Goal: Task Accomplishment & Management: Manage account settings

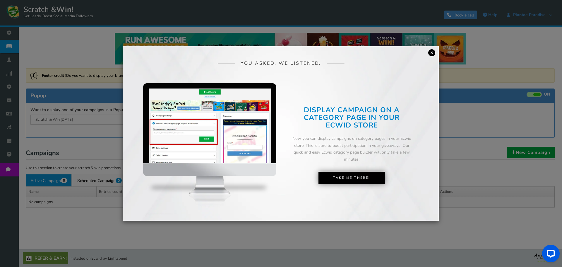
click at [431, 52] on link "×" at bounding box center [431, 52] width 7 height 7
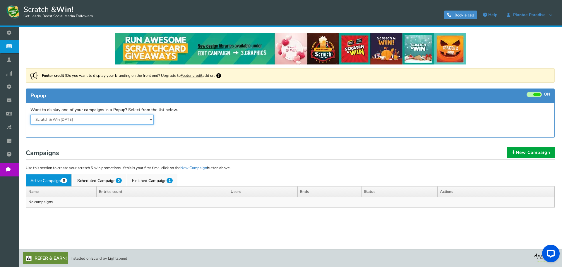
click at [148, 118] on select "Scratch & Win [DATE]" at bounding box center [91, 119] width 123 height 10
click at [30, 114] on select "Scratch & Win [DATE]" at bounding box center [91, 119] width 123 height 10
click at [537, 154] on link "New Campaign" at bounding box center [531, 152] width 48 height 11
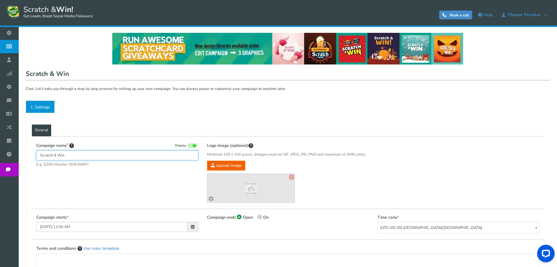
click at [91, 155] on input "Scratch & Win" at bounding box center [117, 155] width 162 height 10
drag, startPoint x: 91, startPoint y: 155, endPoint x: 24, endPoint y: 159, distance: 66.8
click at [24, 159] on div "NOTE: Scratch and Win plugin is deleted or deactivated. Please check and re-ins…" at bounding box center [288, 202] width 530 height 351
click at [133, 155] on input "Scratch & Win" at bounding box center [117, 155] width 162 height 10
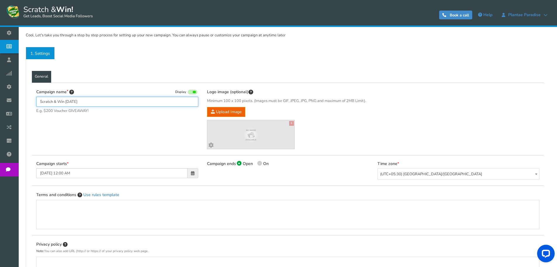
scroll to position [59, 0]
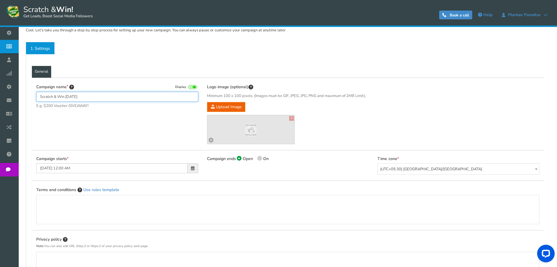
type input "Scratch & Win [DATE]"
click at [259, 158] on icon at bounding box center [259, 157] width 1 height 1
click at [259, 158] on input "On" at bounding box center [260, 159] width 4 height 4
radio input "true"
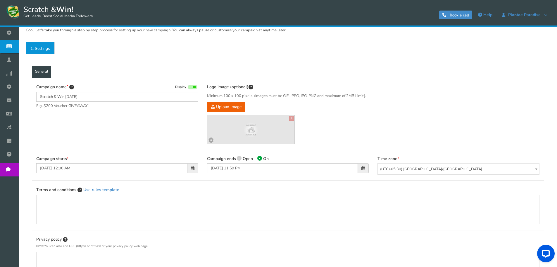
click at [365, 168] on span at bounding box center [364, 168] width 4 height 4
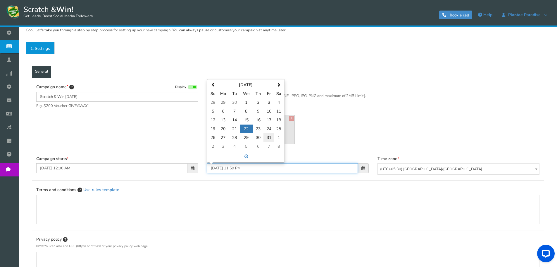
click at [270, 138] on td "31" at bounding box center [269, 137] width 11 height 9
type input "[DATE] 11:59 PM"
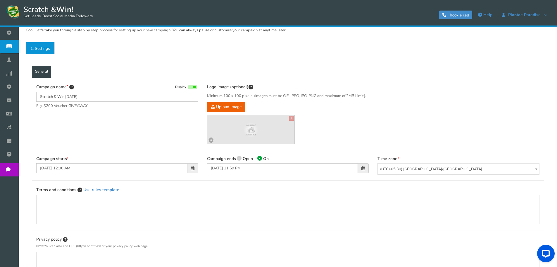
click at [266, 183] on div "Terms and conditions Use rules template" at bounding box center [288, 204] width 512 height 49
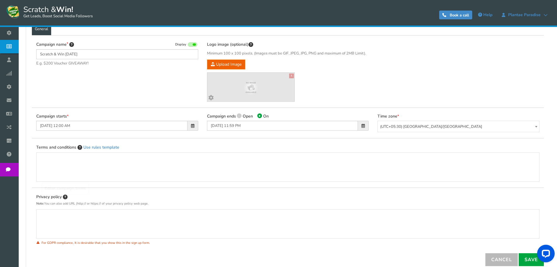
scroll to position [145, 0]
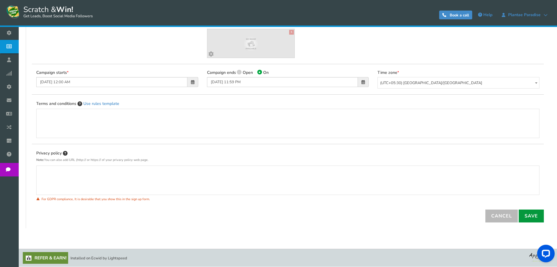
click at [531, 217] on link "Save" at bounding box center [531, 215] width 25 height 13
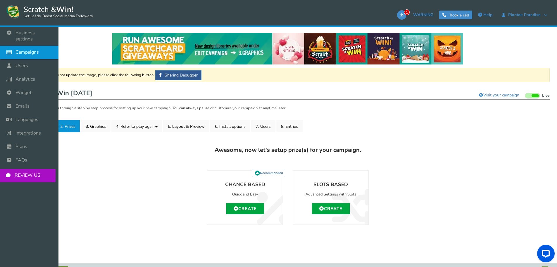
click at [21, 49] on span "Campaigns" at bounding box center [27, 52] width 23 height 6
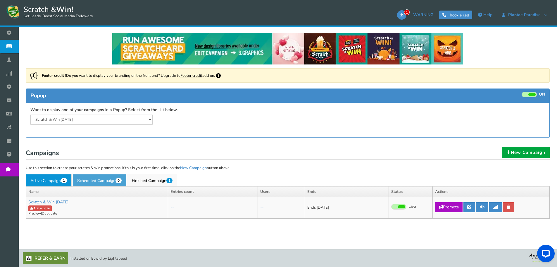
scroll to position [0, 0]
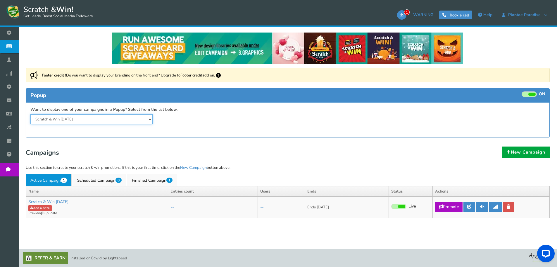
click at [150, 117] on select "Scratch & Win [DATE] Scratch & Win [DATE]" at bounding box center [91, 119] width 122 height 10
click at [30, 114] on select "Scratch & Win [DATE] Scratch & Win [DATE]" at bounding box center [91, 119] width 122 height 10
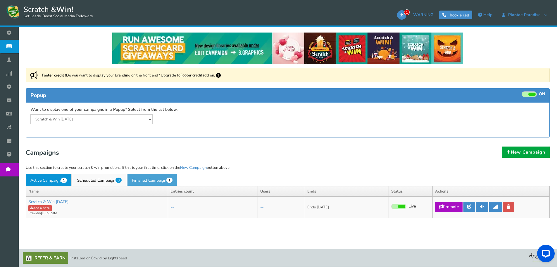
click at [145, 180] on link "Finished Campaign 1" at bounding box center [152, 180] width 50 height 12
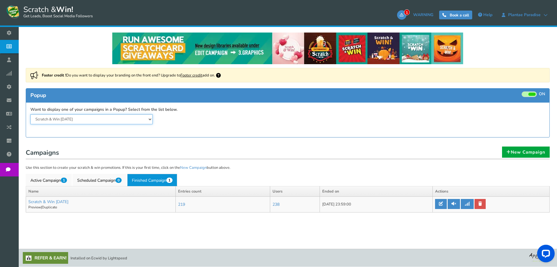
click at [151, 118] on select "Scratch & Win [DATE] Scratch & Win [DATE]" at bounding box center [91, 119] width 122 height 10
click at [30, 114] on select "Scratch & Win [DATE] Scratch & Win [DATE]" at bounding box center [91, 119] width 122 height 10
click at [145, 119] on select "Scratch & Win [DATE] Scratch & Win [DATE]" at bounding box center [91, 119] width 122 height 10
click at [30, 114] on select "Scratch & Win [DATE] Scratch & Win [DATE]" at bounding box center [91, 119] width 122 height 10
click at [146, 121] on select "Scratch & Win [DATE] Scratch & Win [DATE]" at bounding box center [91, 119] width 122 height 10
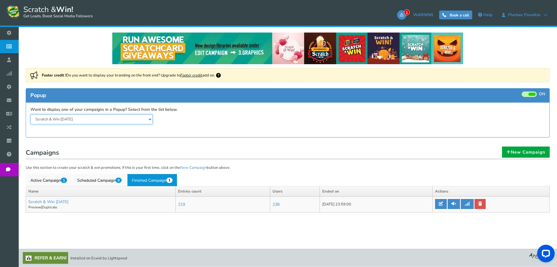
click at [30, 114] on select "Scratch & Win [DATE] Scratch & Win [DATE]" at bounding box center [91, 119] width 122 height 10
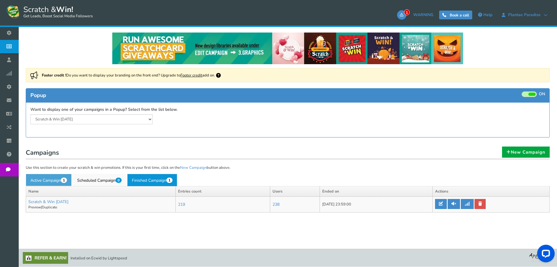
click at [40, 179] on link "Active Campaign 1" at bounding box center [49, 180] width 46 height 12
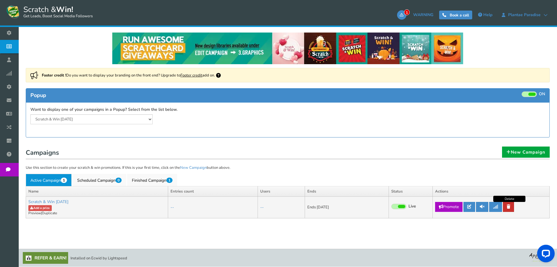
click at [509, 210] on link at bounding box center [508, 207] width 11 height 10
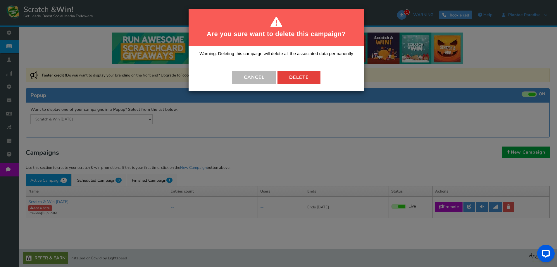
click at [297, 76] on button "Delete" at bounding box center [299, 77] width 43 height 13
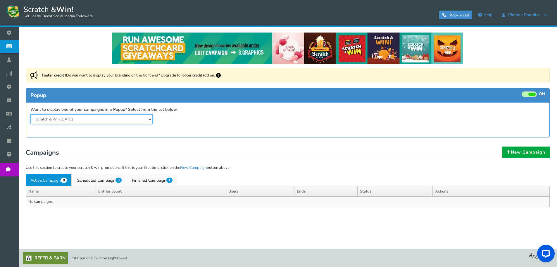
click at [149, 119] on select "Scratch & Win [DATE] Scratch & Win [DATE]" at bounding box center [91, 119] width 122 height 10
select select "20886"
click at [30, 114] on select "Scratch & Win [DATE] Scratch & Win [DATE]" at bounding box center [91, 119] width 122 height 10
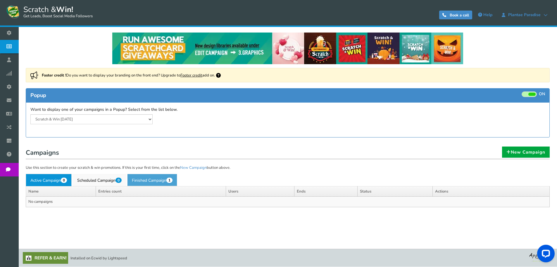
click at [150, 181] on link "Finished Campaign 1" at bounding box center [152, 180] width 50 height 12
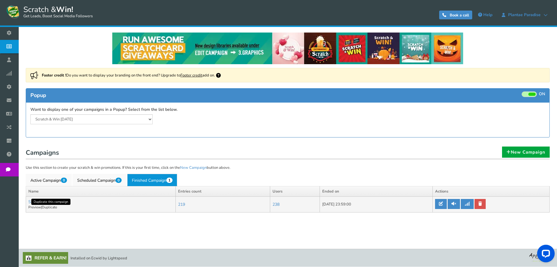
click at [50, 206] on link "Duplicate" at bounding box center [49, 207] width 15 height 5
type input "Copy of Scratch & Win [DATE]"
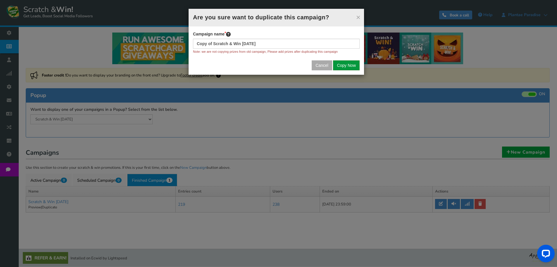
click at [344, 65] on button "Copy Now" at bounding box center [346, 65] width 27 height 10
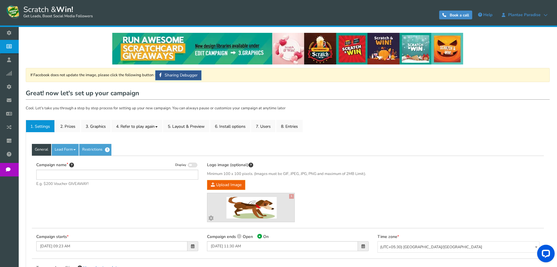
type input "Copy of Scratch & Win [DATE]"
click at [68, 126] on link "2. Prizes" at bounding box center [68, 126] width 25 height 12
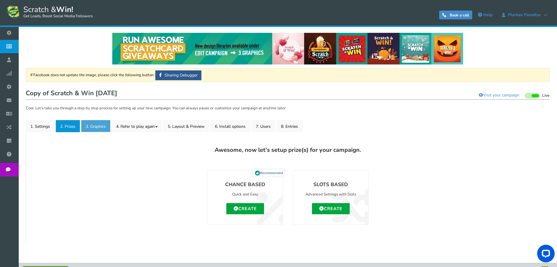
click at [96, 128] on link "3. Graphics" at bounding box center [96, 126] width 30 height 12
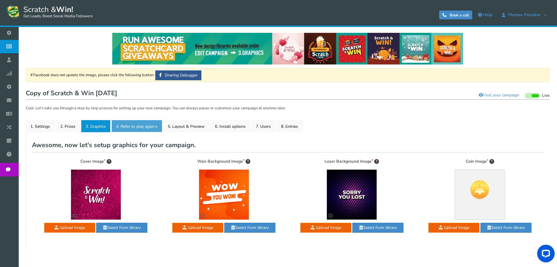
click at [128, 127] on link "4. Refer to play again" at bounding box center [136, 126] width 51 height 12
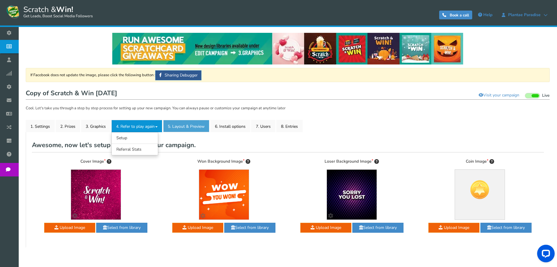
click at [192, 126] on link "5. Layout & Preview" at bounding box center [186, 126] width 46 height 12
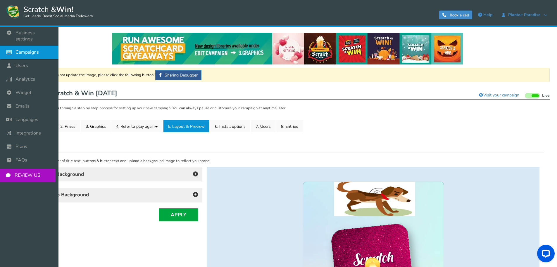
click at [27, 49] on span "Campaigns" at bounding box center [27, 52] width 23 height 6
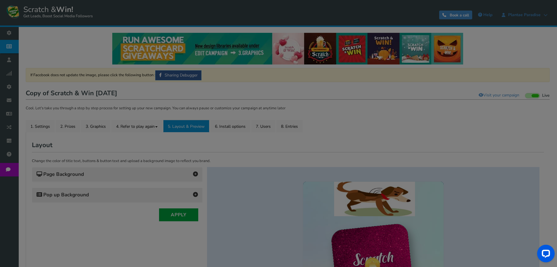
select select "20886"
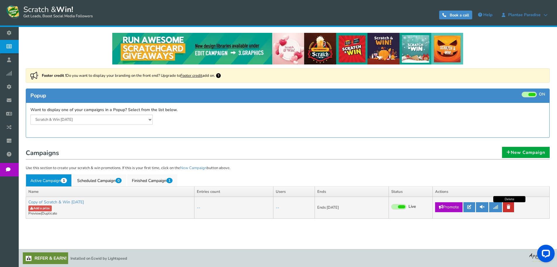
click at [510, 207] on icon at bounding box center [509, 207] width 4 height 4
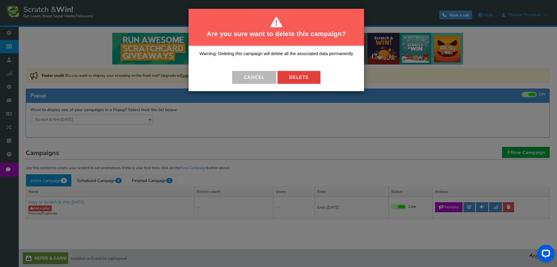
click at [305, 77] on button "Delete" at bounding box center [299, 77] width 43 height 13
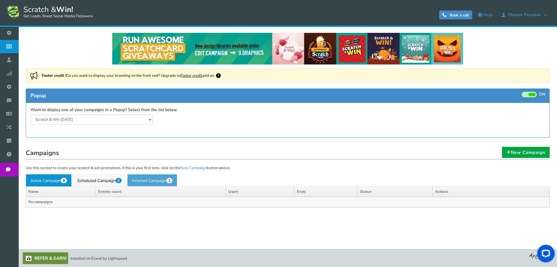
click at [157, 177] on link "Finished Campaign 1" at bounding box center [152, 180] width 50 height 12
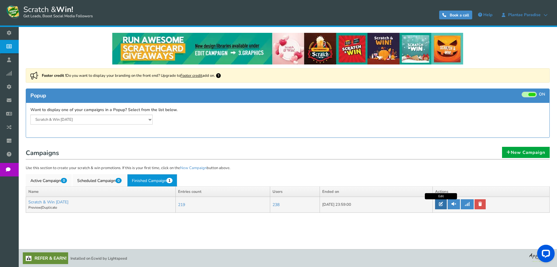
click at [443, 203] on icon at bounding box center [441, 204] width 4 height 4
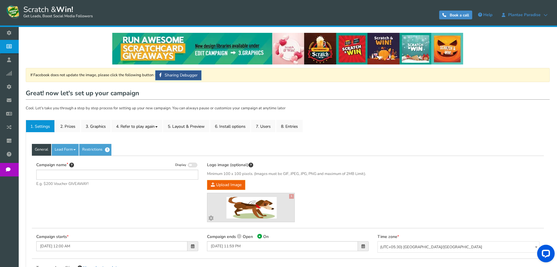
type input "Scratch & Win [DATE]"
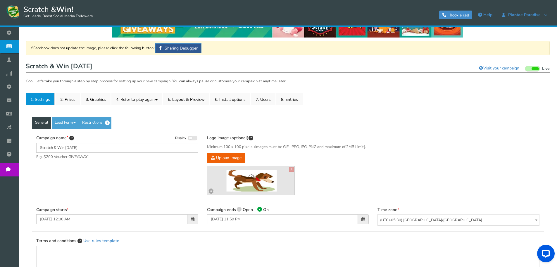
scroll to position [29, 0]
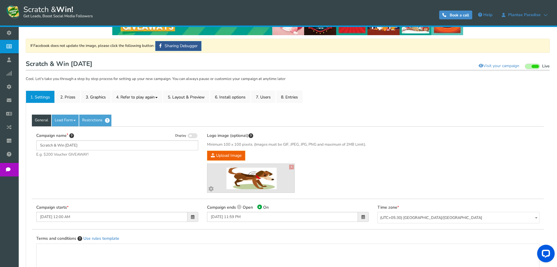
click at [365, 216] on span at bounding box center [364, 217] width 4 height 4
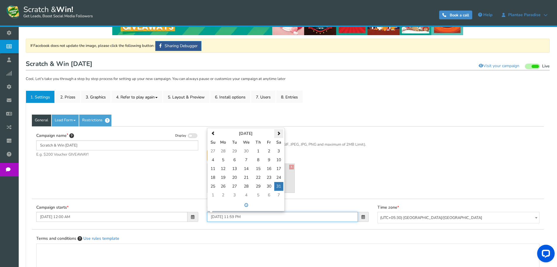
click at [282, 133] on th at bounding box center [278, 133] width 9 height 9
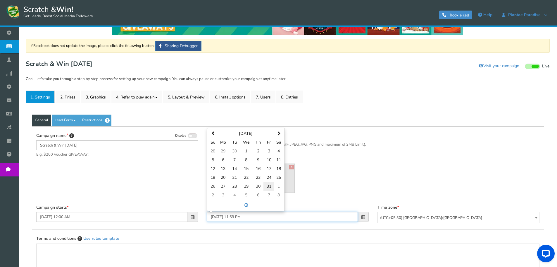
click at [270, 183] on td "31" at bounding box center [269, 186] width 11 height 9
type input "[DATE] 11:59 PM"
click at [283, 230] on div "Terms and conditions Use rules template" at bounding box center [288, 253] width 512 height 49
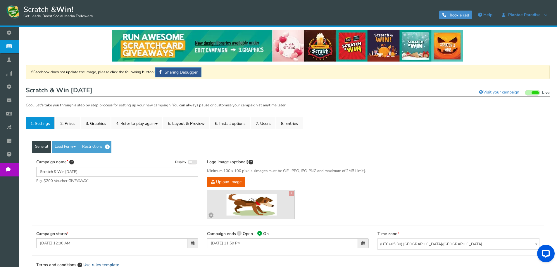
scroll to position [0, 0]
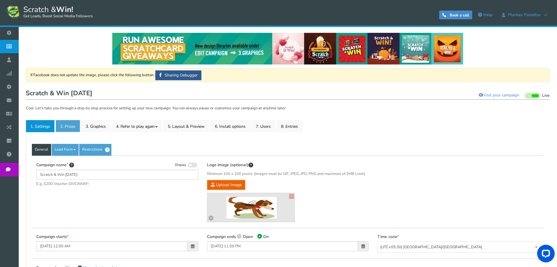
click at [74, 129] on link "2. Prizes" at bounding box center [68, 126] width 25 height 12
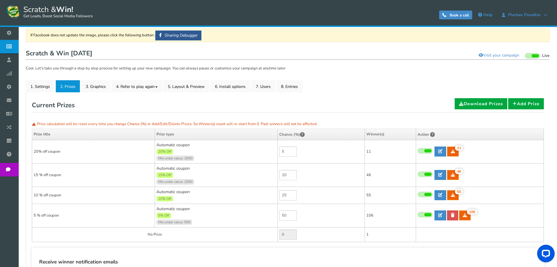
scroll to position [59, 0]
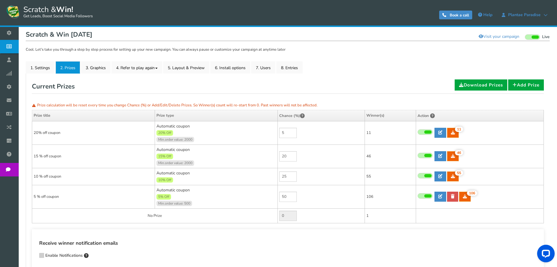
click at [165, 179] on span "10% Off" at bounding box center [165, 180] width 17 height 6
click at [442, 176] on icon at bounding box center [441, 176] width 4 height 4
type input "10 % off coupon"
type textarea "10 % off coupon on a minimum spend of Rs 1000/-"
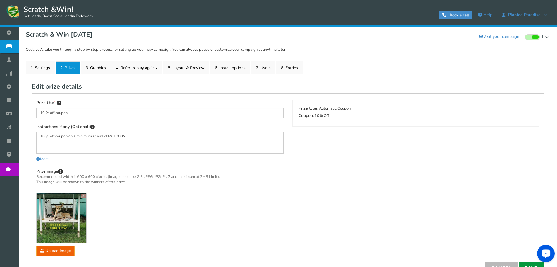
click at [527, 265] on link "Save" at bounding box center [531, 267] width 25 height 13
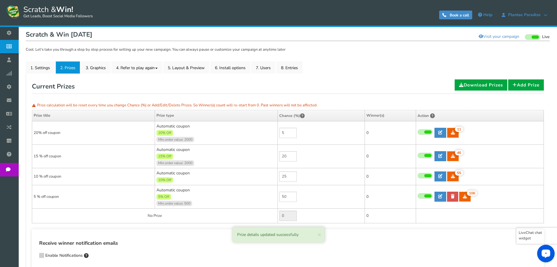
click at [545, 255] on icon "Open LiveChat chat widget" at bounding box center [547, 253] width 6 height 4
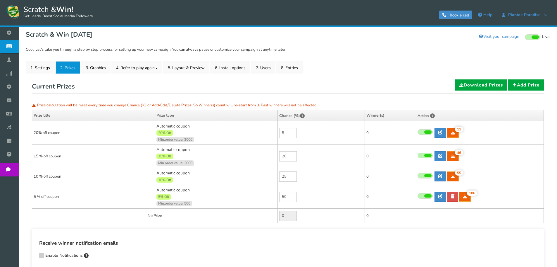
click at [383, 255] on div "Receive winner notification emails Enable Notifications" at bounding box center [288, 249] width 498 height 21
drag, startPoint x: 286, startPoint y: 133, endPoint x: 282, endPoint y: 133, distance: 3.5
click at [282, 133] on input "5" at bounding box center [288, 133] width 18 height 10
type input "5"
click at [288, 158] on input "20" at bounding box center [288, 156] width 18 height 10
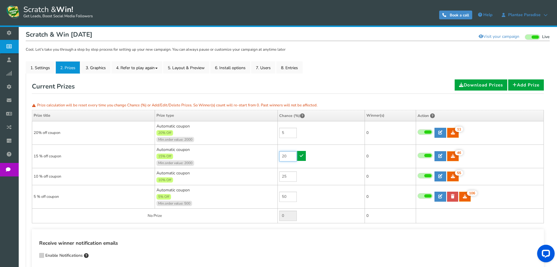
drag, startPoint x: 286, startPoint y: 155, endPoint x: 282, endPoint y: 155, distance: 4.4
click at [282, 155] on input "20" at bounding box center [288, 156] width 18 height 10
click at [294, 174] on input "25" at bounding box center [288, 176] width 18 height 10
click at [423, 177] on span at bounding box center [425, 176] width 15 height 6
click at [418, 177] on input "checkbox" at bounding box center [418, 176] width 0 height 4
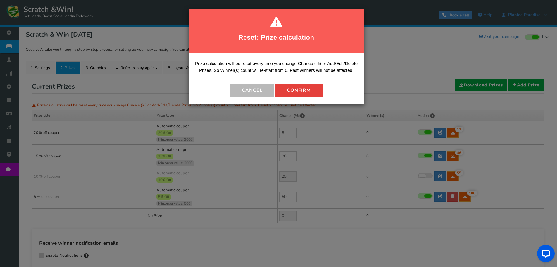
click at [294, 88] on button "Confirm" at bounding box center [298, 90] width 47 height 13
type input "0"
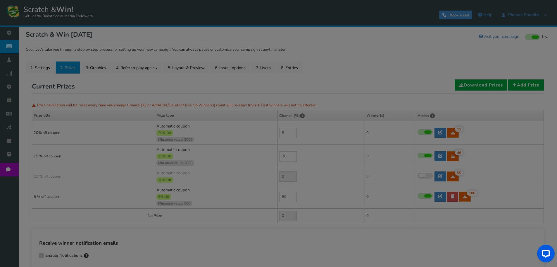
type input "25"
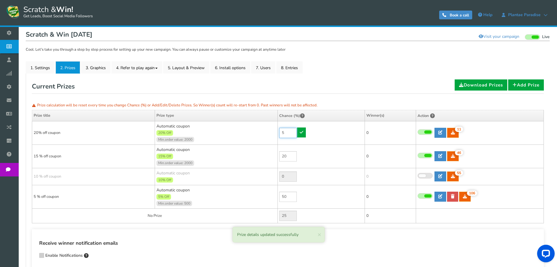
drag, startPoint x: 289, startPoint y: 133, endPoint x: 282, endPoint y: 133, distance: 7.3
click at [282, 133] on input "5" at bounding box center [288, 133] width 18 height 10
type input "5"
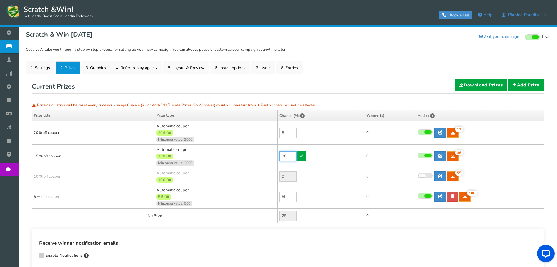
click at [291, 156] on input "20" at bounding box center [288, 156] width 18 height 10
click at [424, 177] on span at bounding box center [425, 176] width 15 height 6
click at [418, 177] on input "checkbox" at bounding box center [418, 176] width 0 height 4
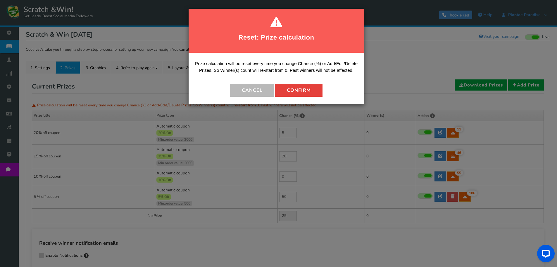
click at [282, 93] on button "Confirm" at bounding box center [298, 90] width 47 height 13
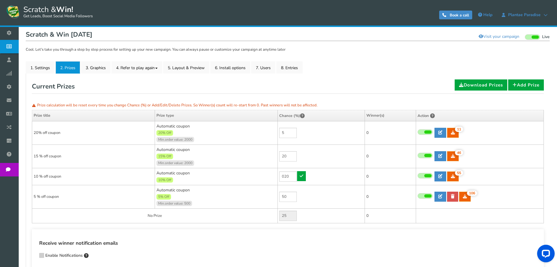
click at [321, 159] on td "20" at bounding box center [321, 155] width 87 height 23
type input "0"
click at [287, 157] on input "20" at bounding box center [288, 156] width 18 height 10
click at [290, 177] on input "0" at bounding box center [288, 176] width 18 height 10
click at [443, 175] on link at bounding box center [441, 176] width 12 height 10
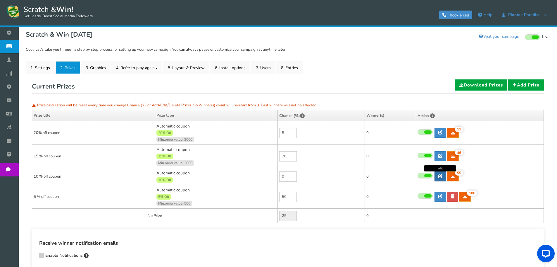
type input "10 % off coupon"
type textarea "10 % off coupon on a minimum spend of Rs 1000/-"
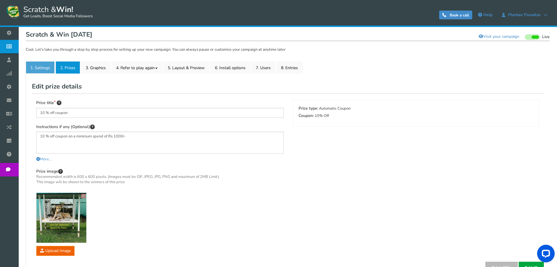
click at [34, 66] on link "1. Settings" at bounding box center [40, 67] width 29 height 12
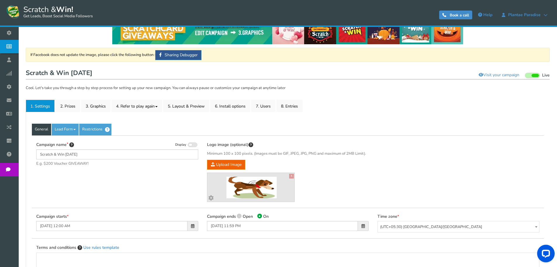
scroll to position [0, 0]
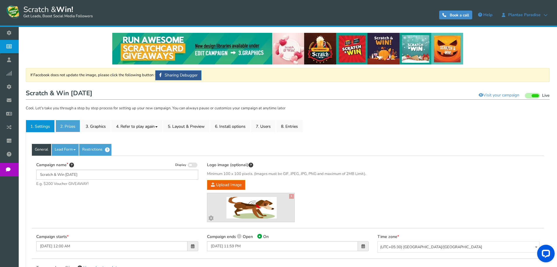
click at [70, 127] on link "2. Prizes" at bounding box center [68, 126] width 25 height 12
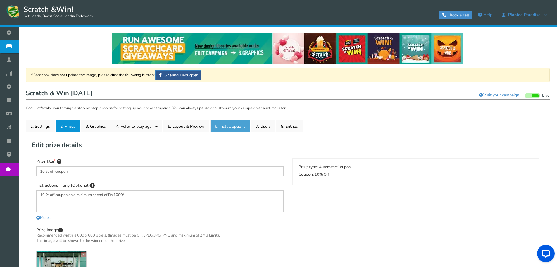
click at [231, 128] on link "6. Install options New" at bounding box center [230, 126] width 40 height 12
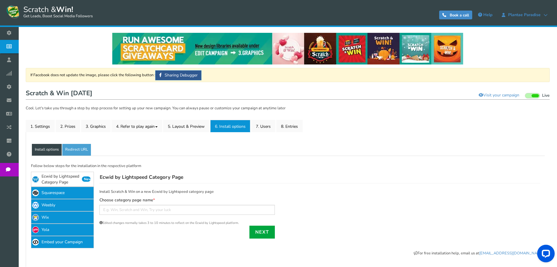
click at [331, 218] on div "Install Scratch & Win on a new Ecwid by Lightspeed category page Choose categor…" at bounding box center [317, 210] width 447 height 55
click at [265, 125] on link "7. Users" at bounding box center [263, 126] width 24 height 12
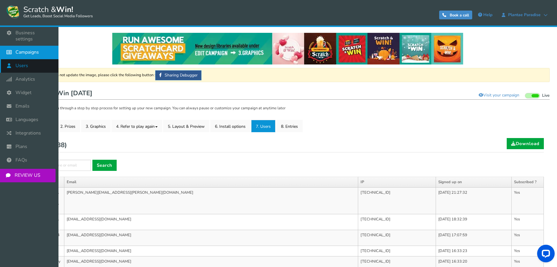
click at [25, 63] on span "Users" at bounding box center [22, 66] width 13 height 6
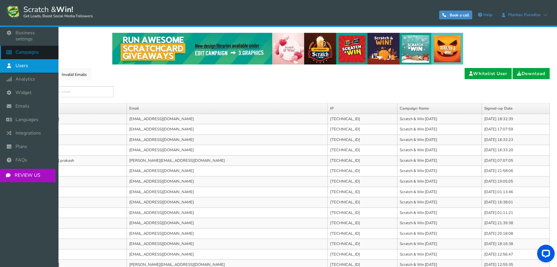
click at [24, 49] on span "Campaigns" at bounding box center [27, 52] width 23 height 6
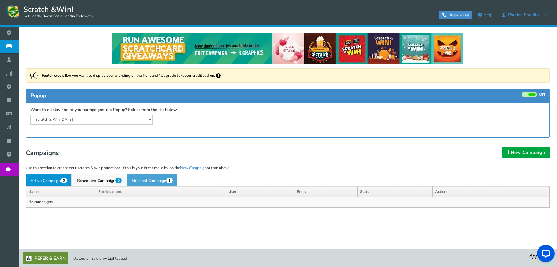
click at [157, 180] on link "Finished Campaign 1" at bounding box center [152, 180] width 50 height 12
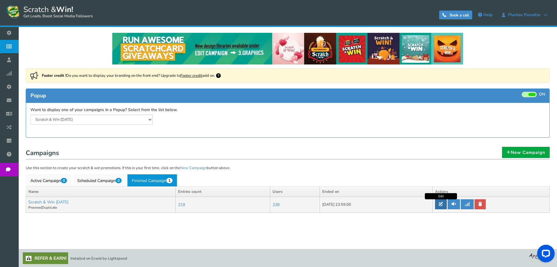
click at [443, 205] on icon at bounding box center [441, 204] width 4 height 4
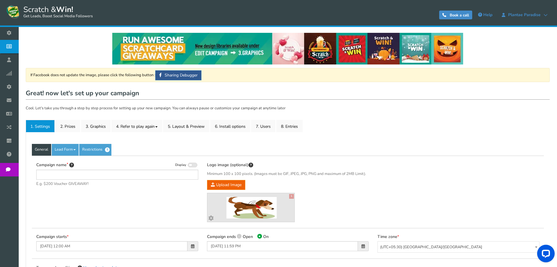
type input "Scratch & Win [DATE]"
click at [70, 125] on link "2. Prizes" at bounding box center [68, 126] width 25 height 12
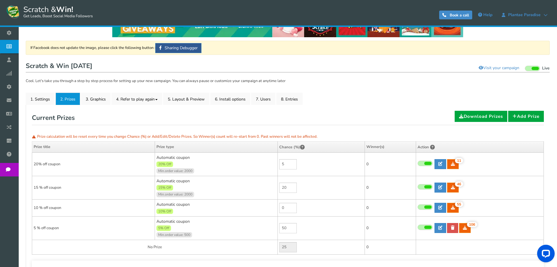
scroll to position [29, 0]
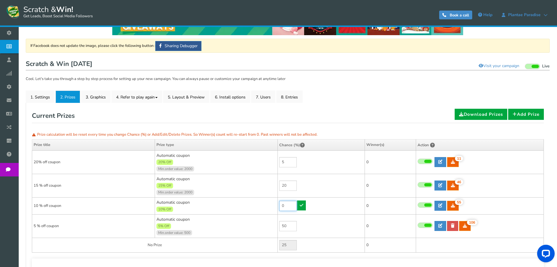
drag, startPoint x: 286, startPoint y: 205, endPoint x: 280, endPoint y: 204, distance: 6.5
click at [280, 204] on input "0" at bounding box center [288, 205] width 18 height 10
type input "25"
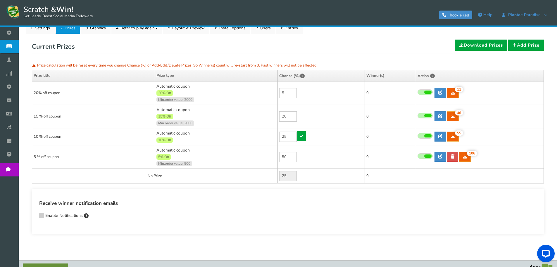
scroll to position [110, 0]
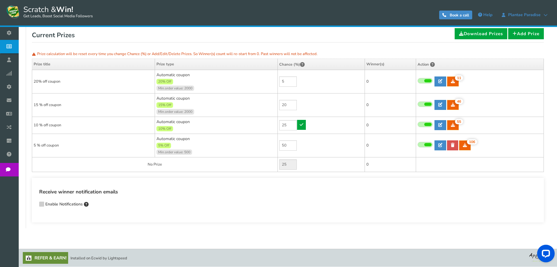
click at [315, 182] on div "Receive winner notification emails Enable Notifications Enter comma-separated e…" at bounding box center [288, 200] width 512 height 45
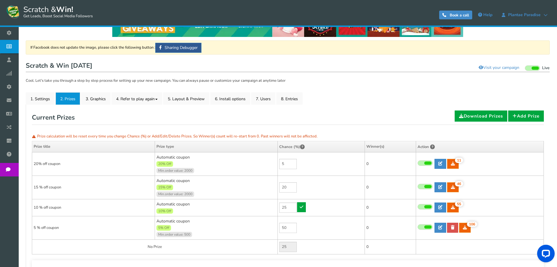
scroll to position [0, 0]
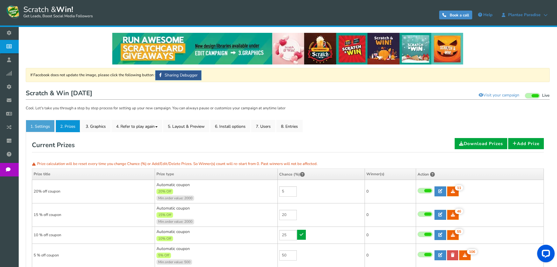
click at [46, 122] on link "1. Settings" at bounding box center [40, 126] width 29 height 12
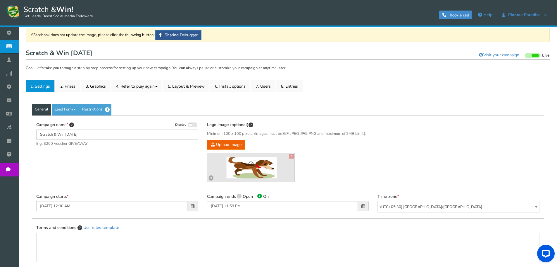
scroll to position [59, 0]
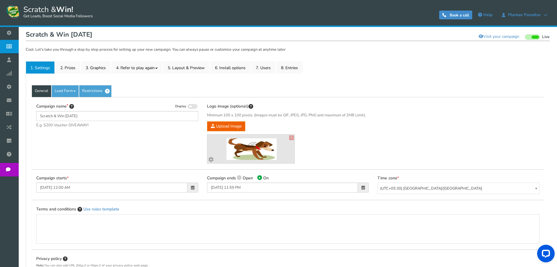
click at [365, 187] on span at bounding box center [364, 187] width 4 height 4
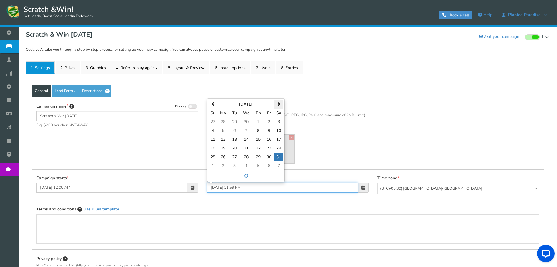
click at [278, 102] on span at bounding box center [279, 104] width 4 height 4
click at [279, 104] on span at bounding box center [279, 104] width 4 height 4
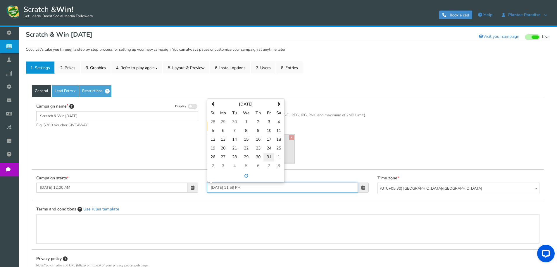
click at [270, 157] on td "31" at bounding box center [269, 156] width 11 height 9
type input "[DATE] 11:59 PM"
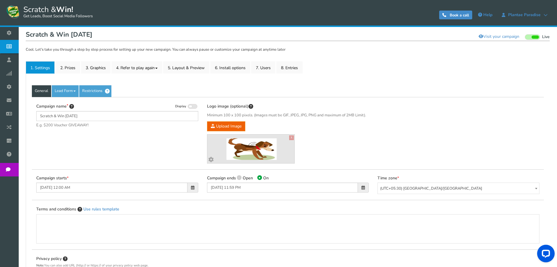
click at [295, 210] on div "Terms and conditions Use rules template" at bounding box center [288, 224] width 504 height 37
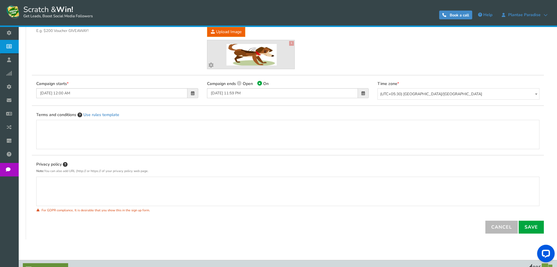
scroll to position [164, 0]
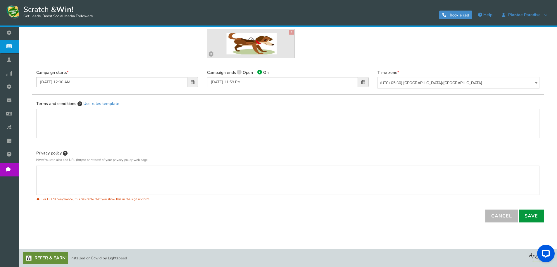
click at [534, 218] on link "Save" at bounding box center [531, 215] width 25 height 13
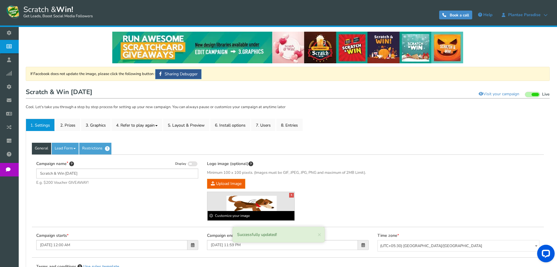
scroll to position [0, 0]
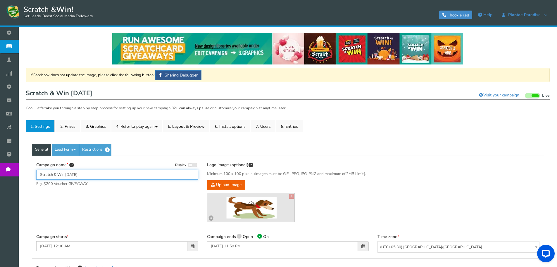
click at [74, 174] on input "Scratch & Win [DATE]" at bounding box center [117, 174] width 162 height 10
drag, startPoint x: 72, startPoint y: 172, endPoint x: 67, endPoint y: 173, distance: 5.6
click at [67, 173] on input "Scratch & Win [DATE]" at bounding box center [117, 174] width 162 height 10
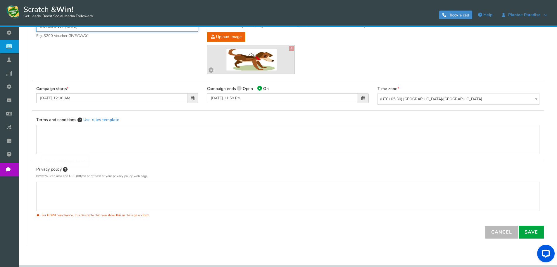
scroll to position [164, 0]
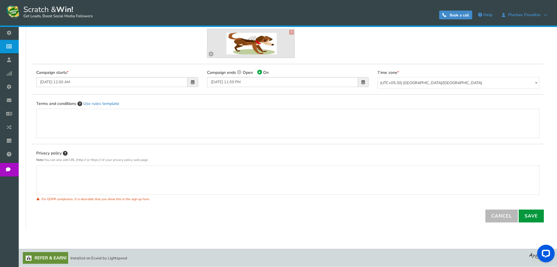
type input "Scratch & Win [DATE]"
click at [526, 212] on link "Save" at bounding box center [531, 215] width 25 height 13
click at [531, 216] on link "Save" at bounding box center [531, 215] width 25 height 13
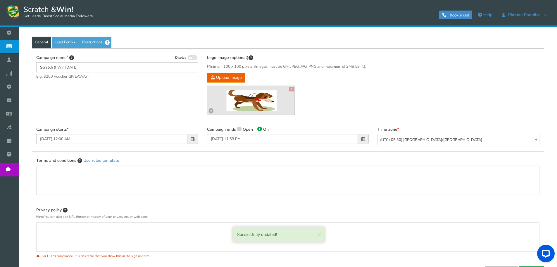
scroll to position [146, 0]
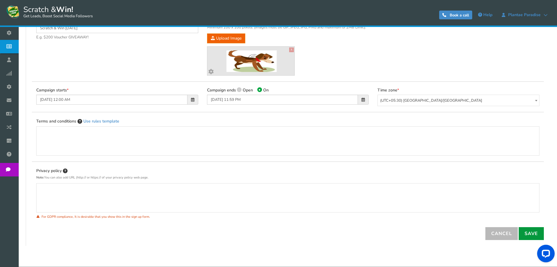
click at [534, 234] on link "Save" at bounding box center [531, 233] width 25 height 13
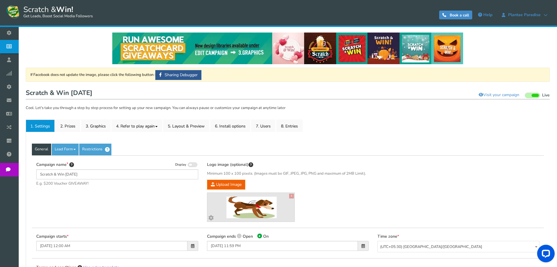
scroll to position [0, 0]
click at [75, 129] on link "2. Prizes" at bounding box center [68, 126] width 25 height 12
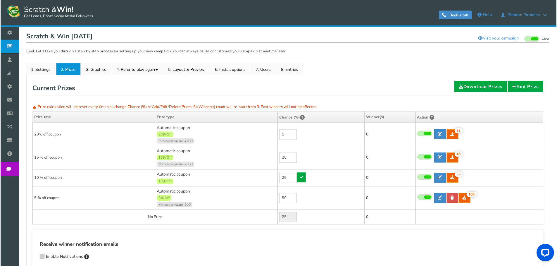
scroll to position [59, 0]
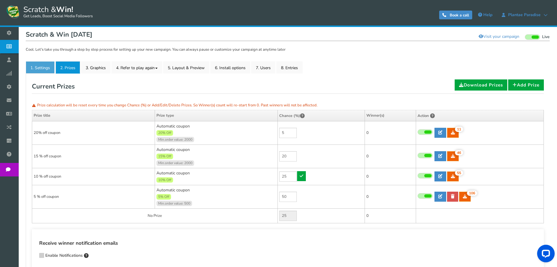
click at [42, 71] on link "1. Settings" at bounding box center [40, 67] width 29 height 12
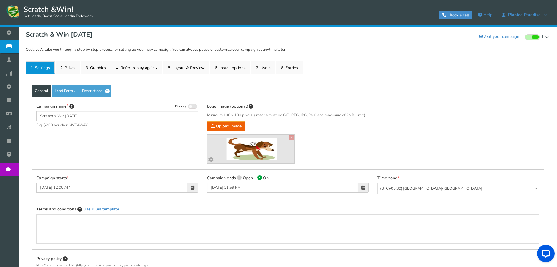
click at [94, 126] on span "E.g. $200 Voucher GIVEAWAY!" at bounding box center [117, 125] width 162 height 6
click at [85, 129] on div "Campaign name Display Scratch & Win [DATE] E.g. $200 Voucher GIVEAWAY! Hide tot…" at bounding box center [117, 118] width 171 height 31
click at [84, 114] on input "Scratch & Win [DATE]" at bounding box center [117, 116] width 162 height 10
